Goal: Check status: Check status

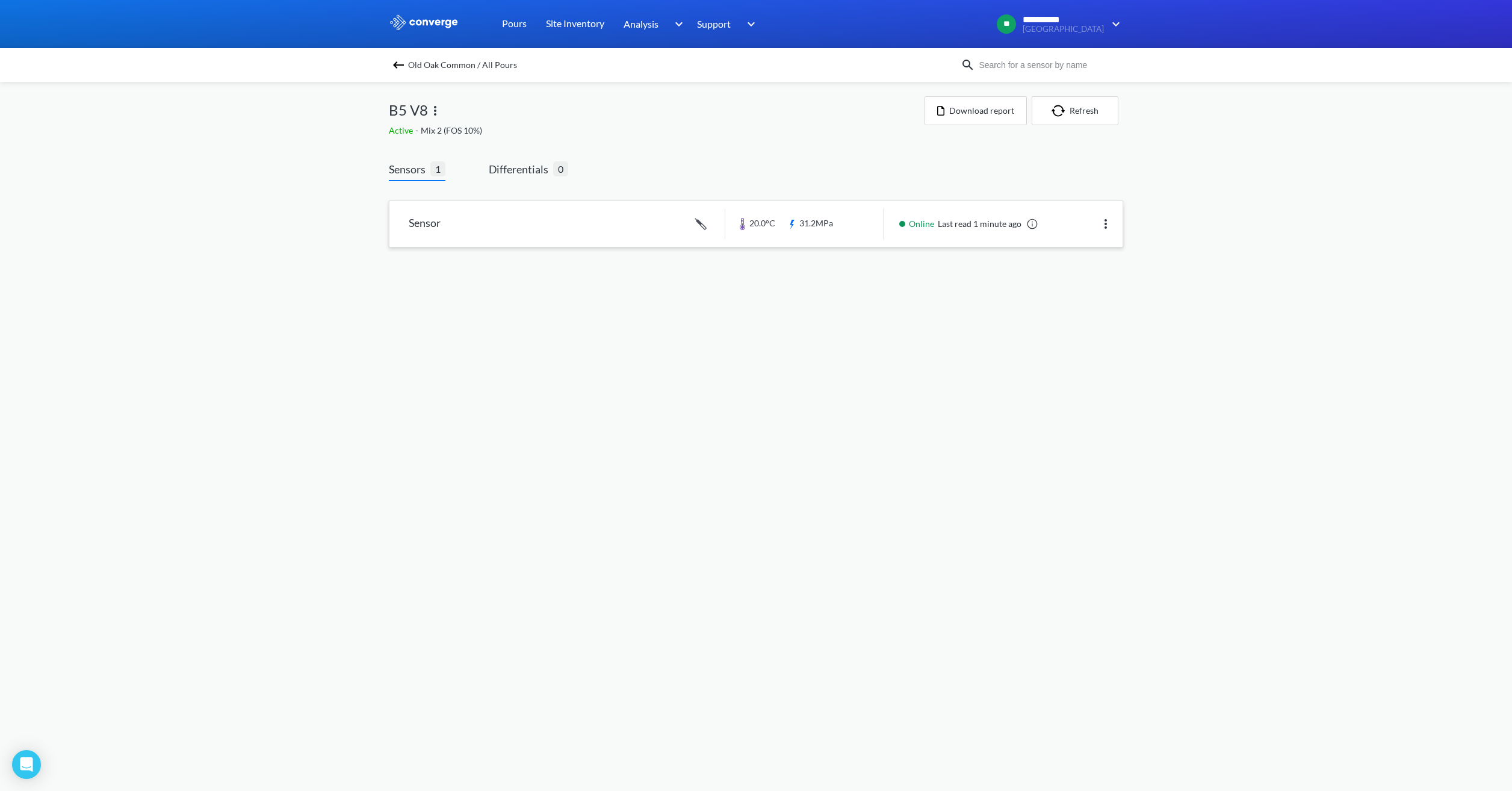
click at [569, 222] on link at bounding box center [756, 224] width 733 height 46
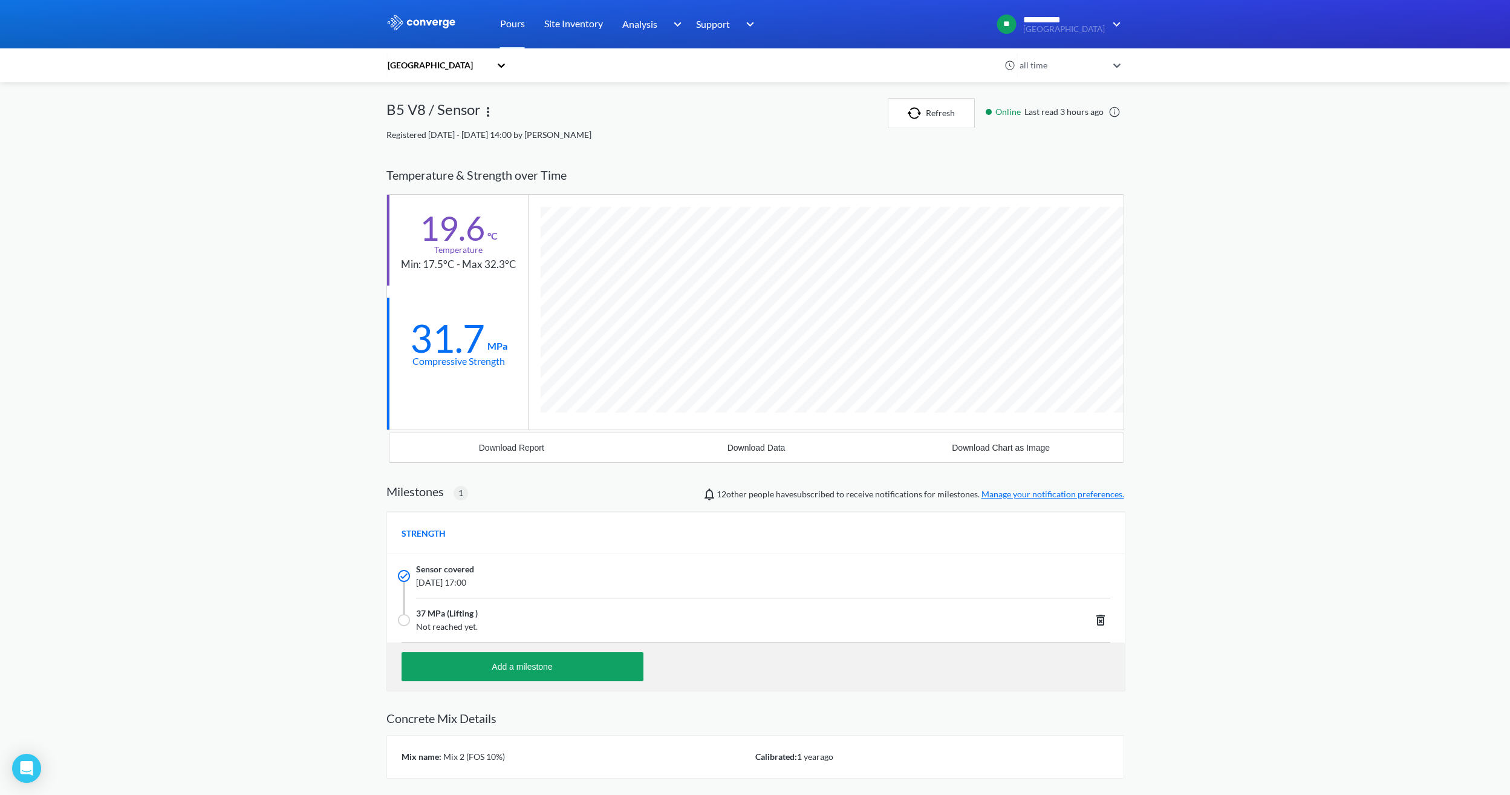
scroll to position [773, 738]
click at [922, 126] on button "Refresh" at bounding box center [922, 113] width 87 height 30
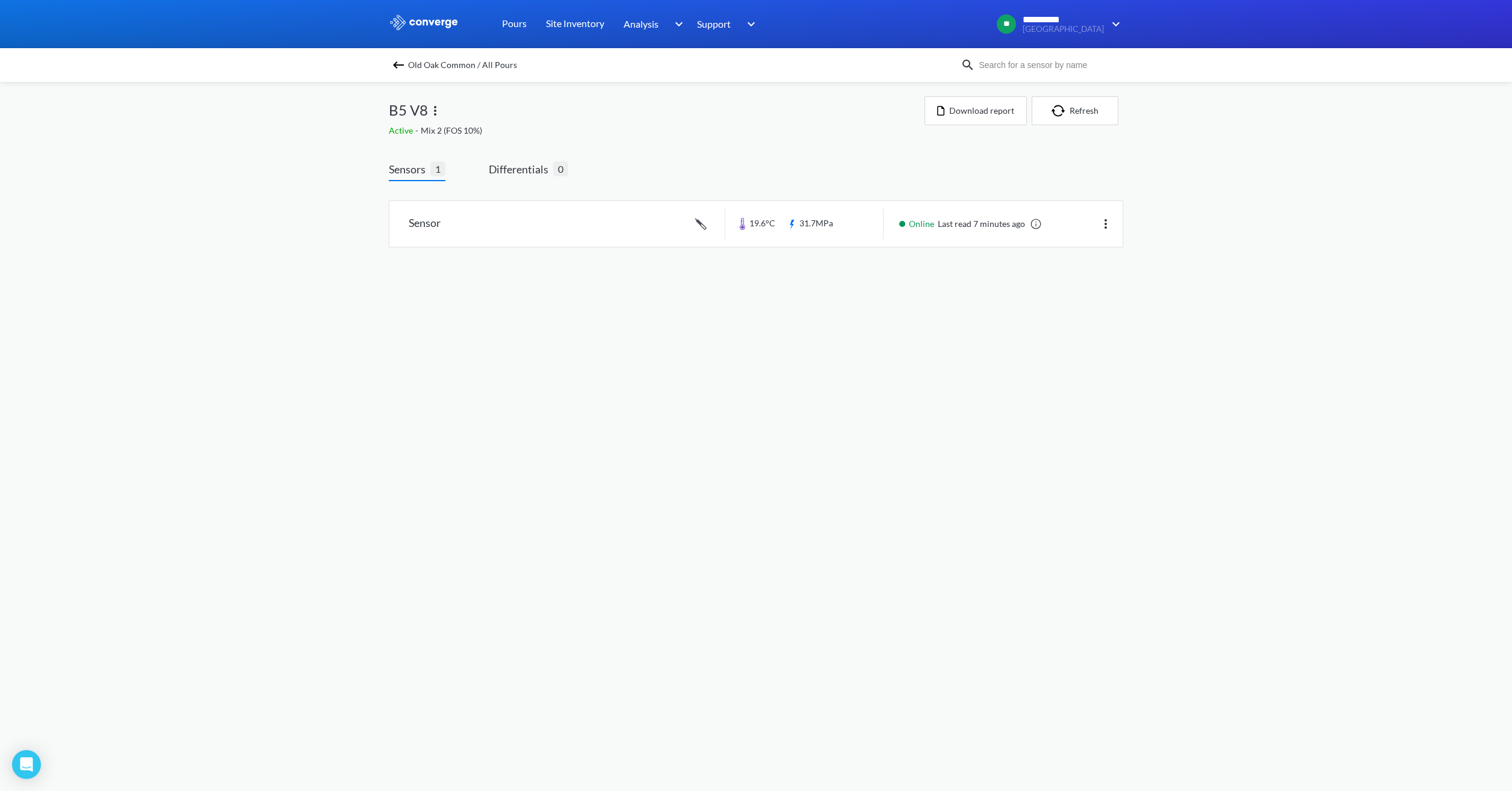
click at [398, 64] on img at bounding box center [398, 65] width 15 height 15
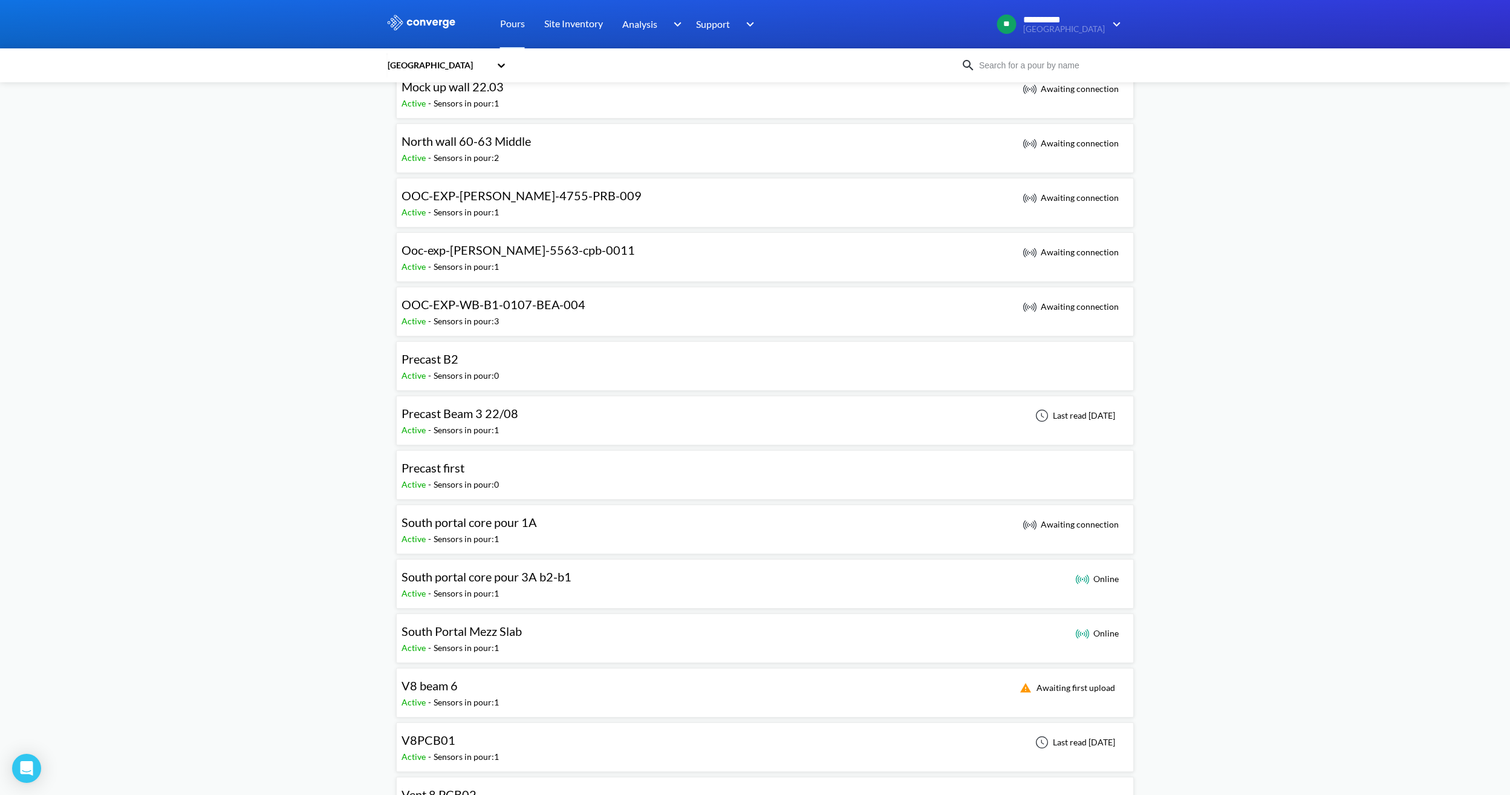
scroll to position [726, 0]
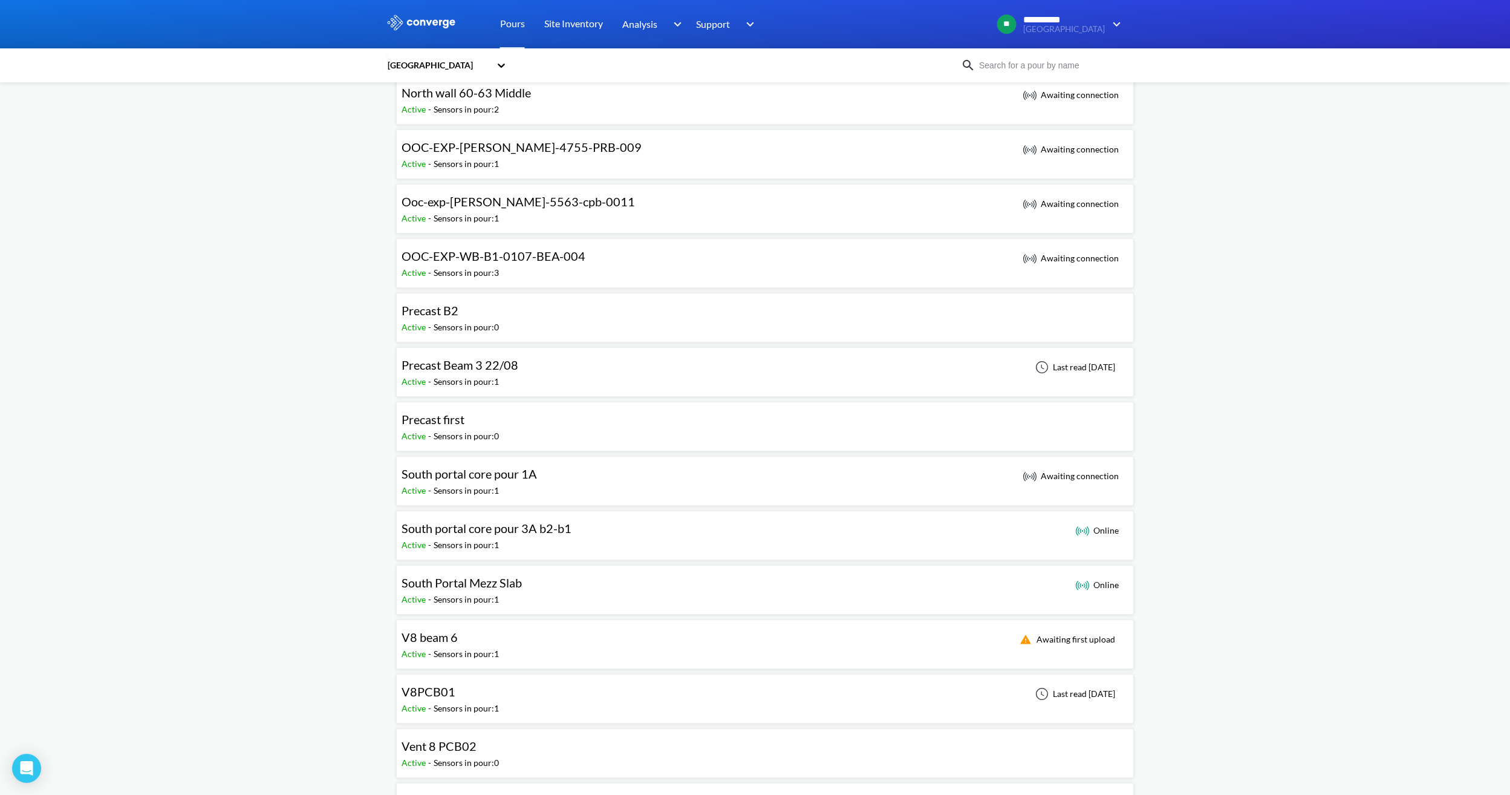
click at [587, 643] on div "V8 beam 6 Active - Sensors in pour: 1 Awaiting first upload" at bounding box center [765, 644] width 727 height 39
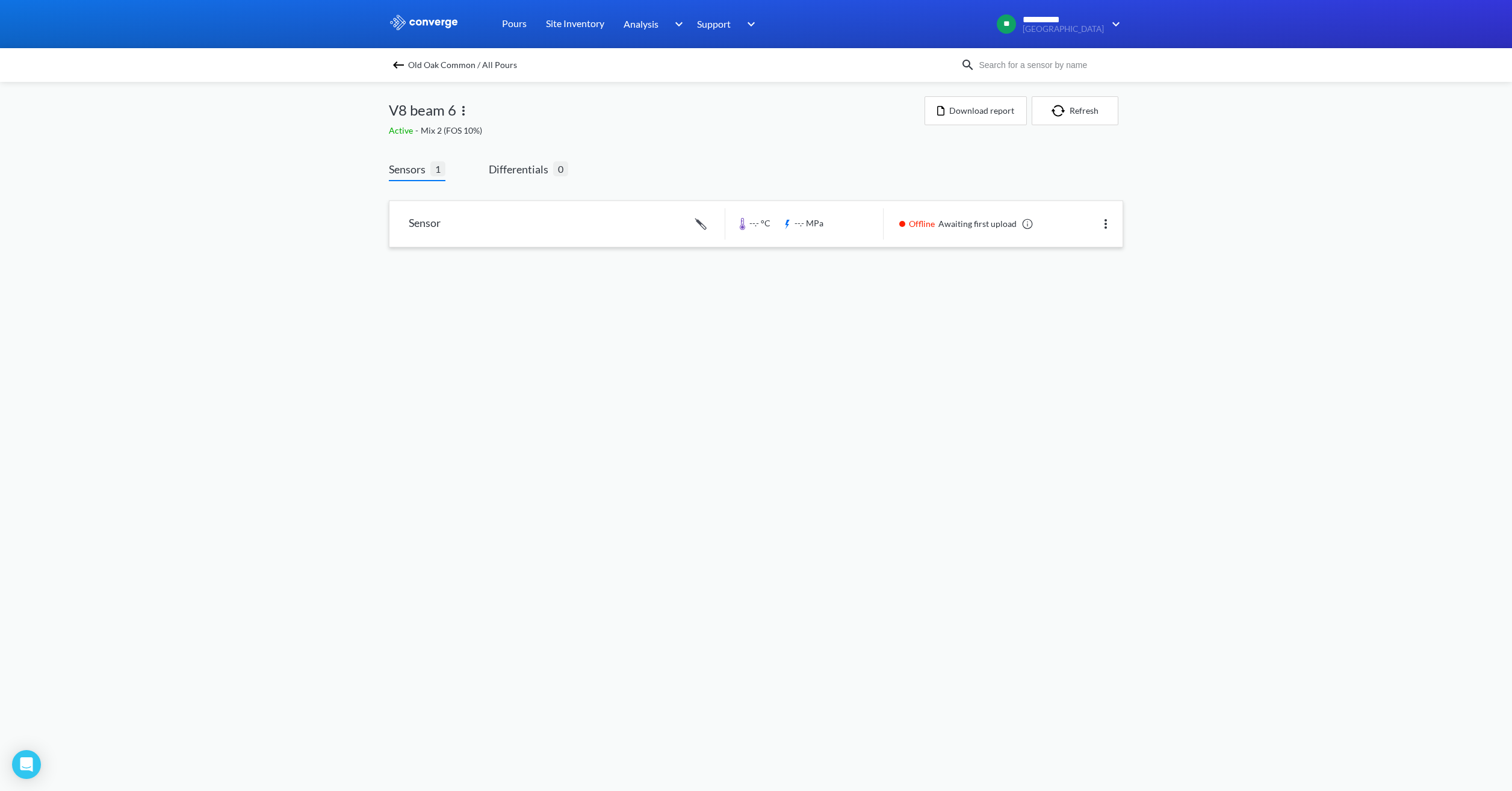
click at [856, 238] on link at bounding box center [756, 224] width 733 height 46
